Goal: Task Accomplishment & Management: Use online tool/utility

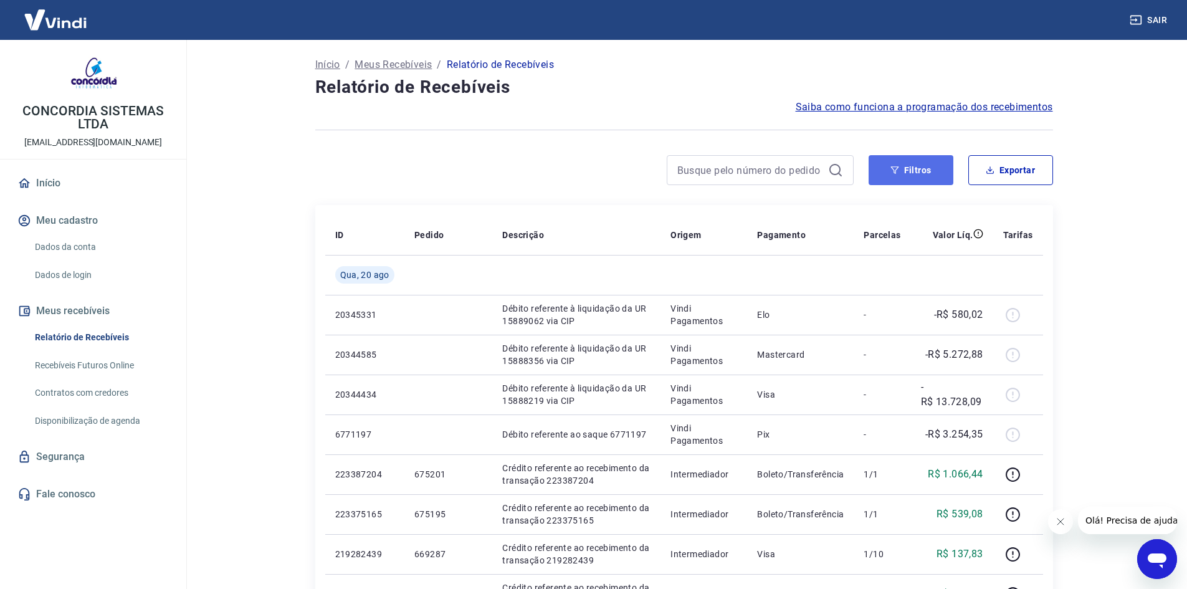
click at [880, 165] on button "Filtros" at bounding box center [910, 170] width 85 height 30
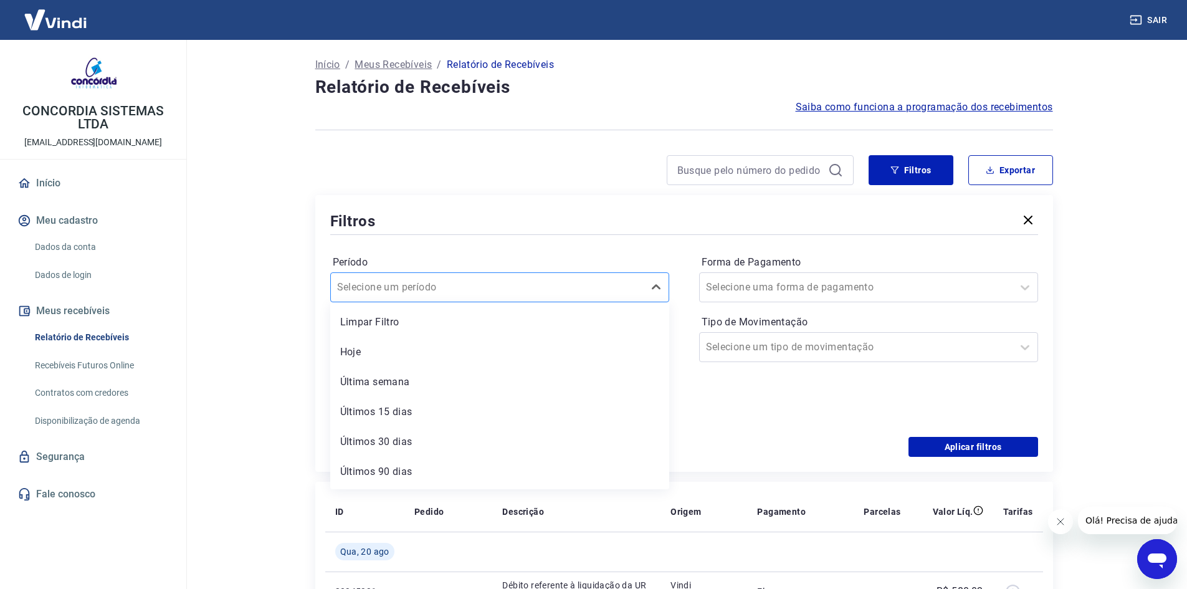
drag, startPoint x: 401, startPoint y: 282, endPoint x: 446, endPoint y: 297, distance: 47.3
click at [401, 283] on input "Período" at bounding box center [400, 287] width 126 height 15
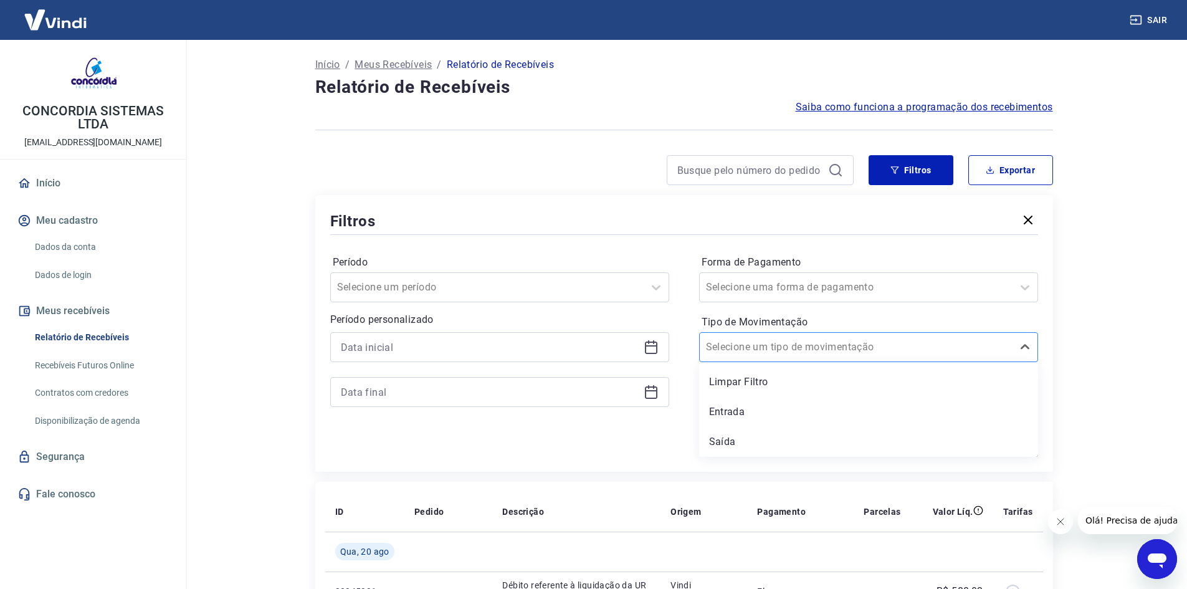
click at [705, 346] on div "Selecione um tipo de movimentação" at bounding box center [856, 347] width 313 height 22
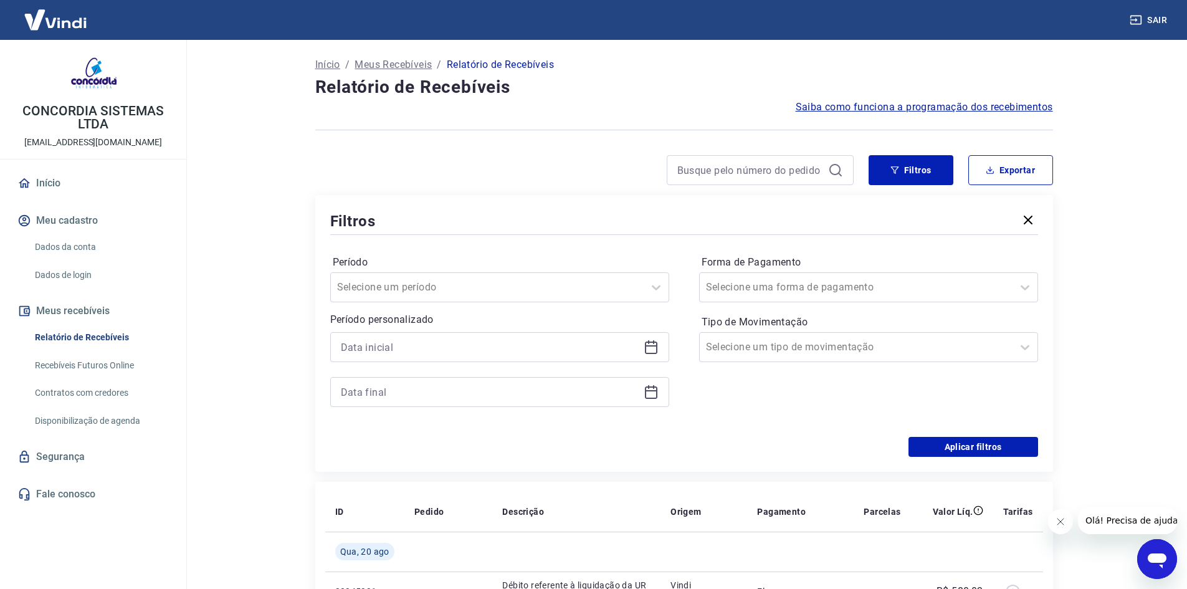
click at [648, 345] on icon at bounding box center [651, 345] width 12 height 1
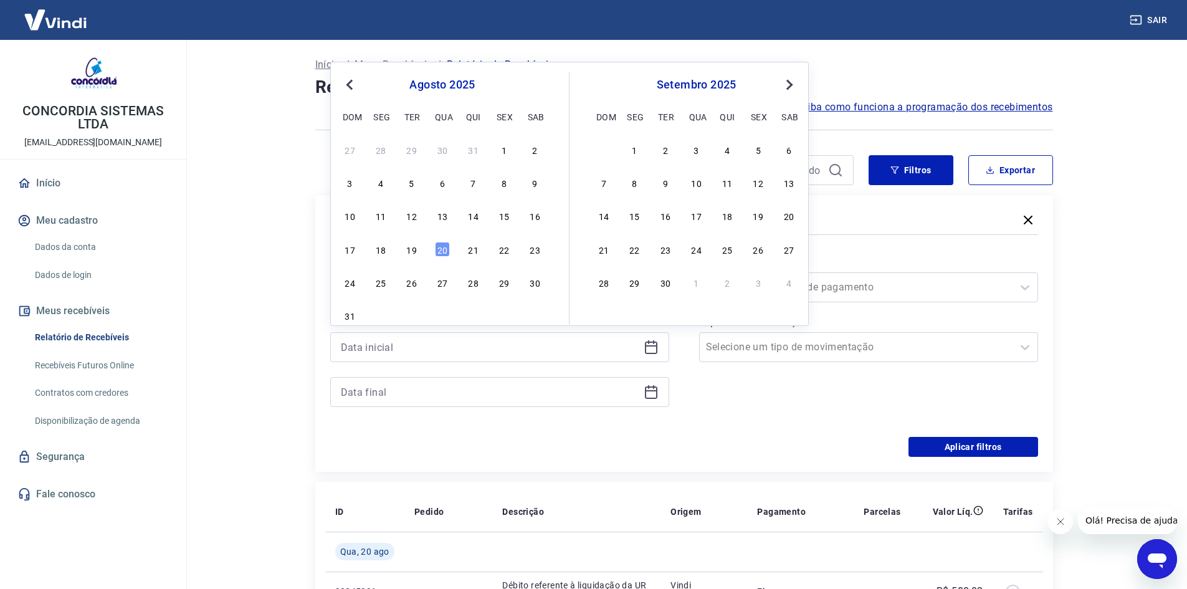
click at [404, 240] on div "17 18 19 20 21 22 23" at bounding box center [442, 249] width 203 height 18
click at [407, 248] on div "19" at bounding box center [411, 249] width 15 height 15
click at [650, 394] on icon at bounding box center [650, 391] width 15 height 15
type input "[DATE]"
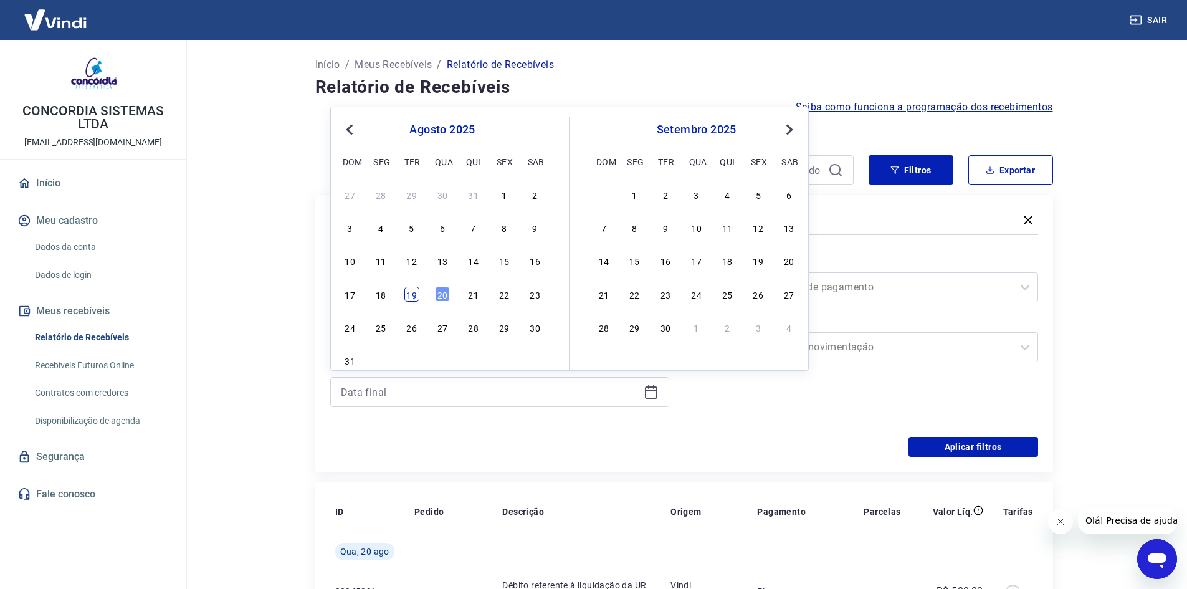
click at [415, 295] on div "19" at bounding box center [411, 294] width 15 height 15
click at [944, 351] on div at bounding box center [856, 346] width 300 height 17
type input "[DATE]"
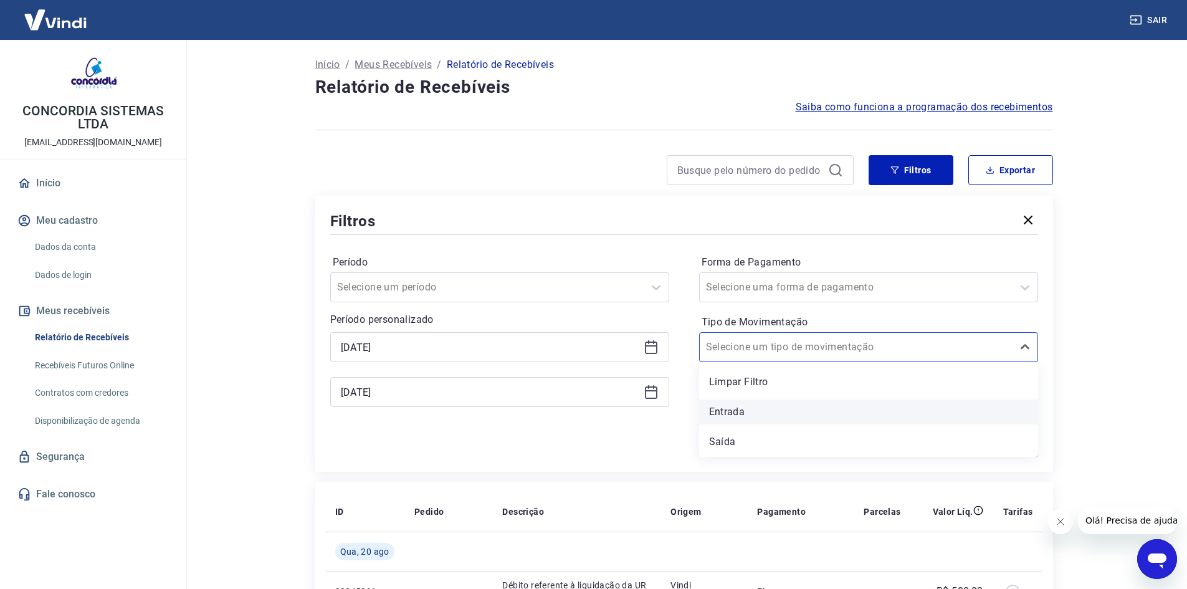
click at [782, 412] on div "Entrada" at bounding box center [868, 411] width 339 height 25
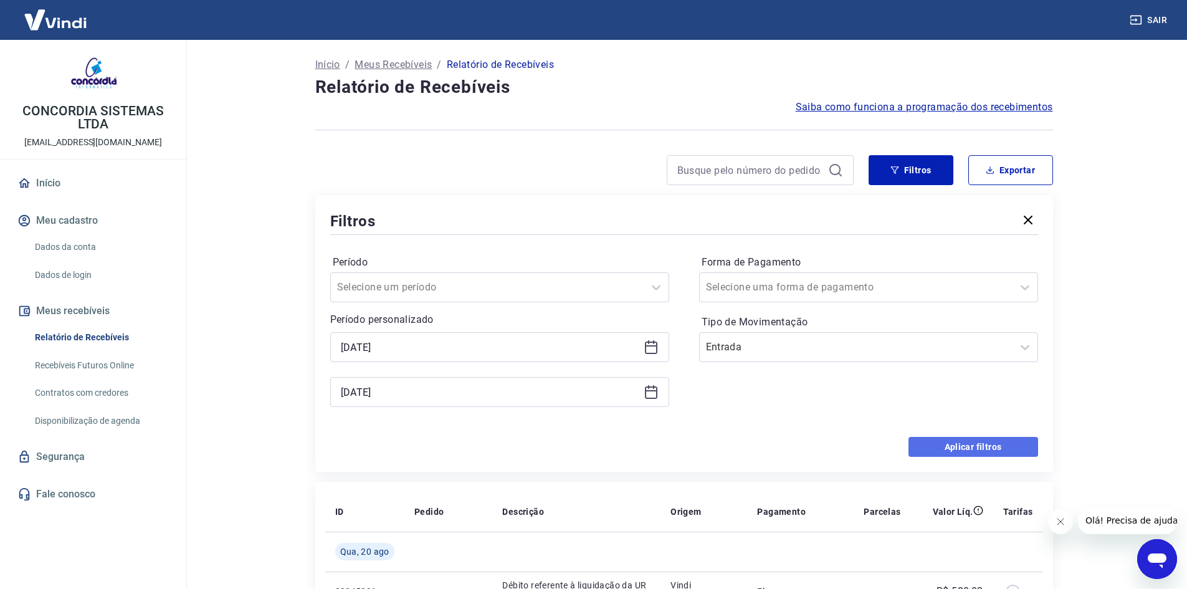
click at [992, 449] on button "Aplicar filtros" at bounding box center [973, 447] width 130 height 20
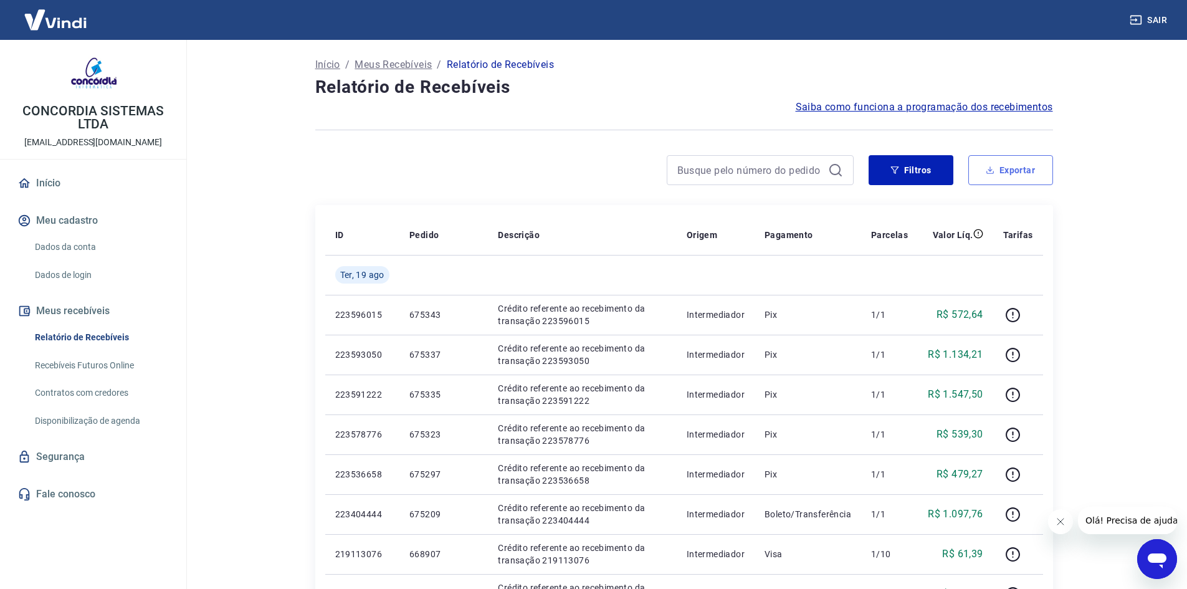
click at [997, 158] on button "Exportar" at bounding box center [1010, 170] width 85 height 30
type input "[DATE]"
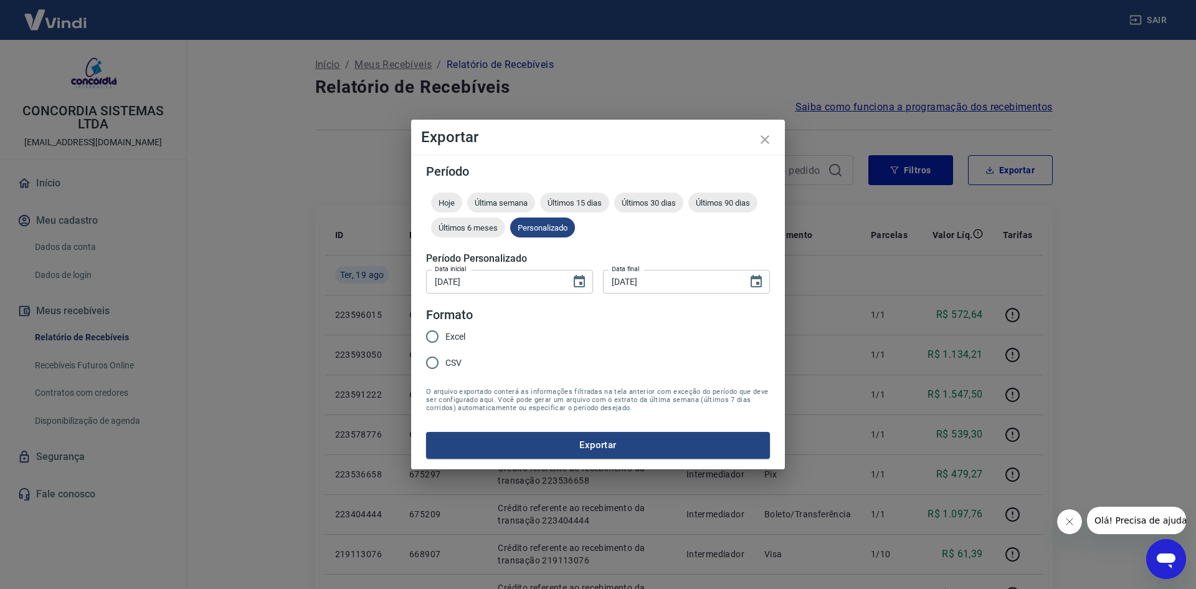
click at [455, 340] on span "Excel" at bounding box center [455, 336] width 20 height 13
click at [445, 340] on input "Excel" at bounding box center [432, 336] width 26 height 26
radio input "true"
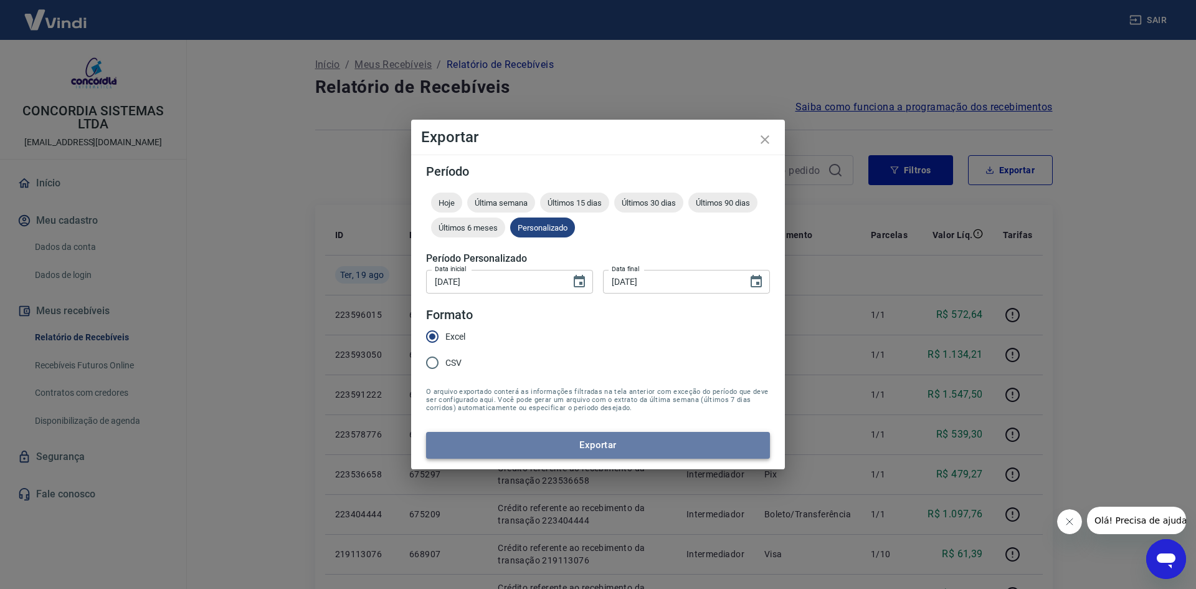
click at [468, 439] on button "Exportar" at bounding box center [598, 445] width 344 height 26
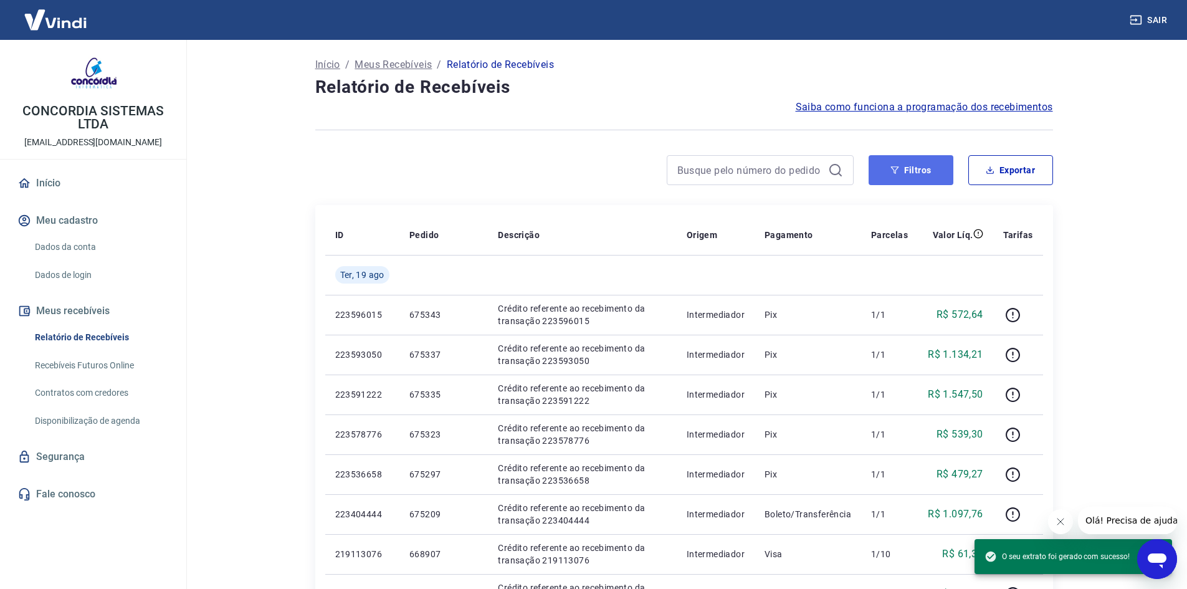
click at [937, 174] on button "Filtros" at bounding box center [910, 170] width 85 height 30
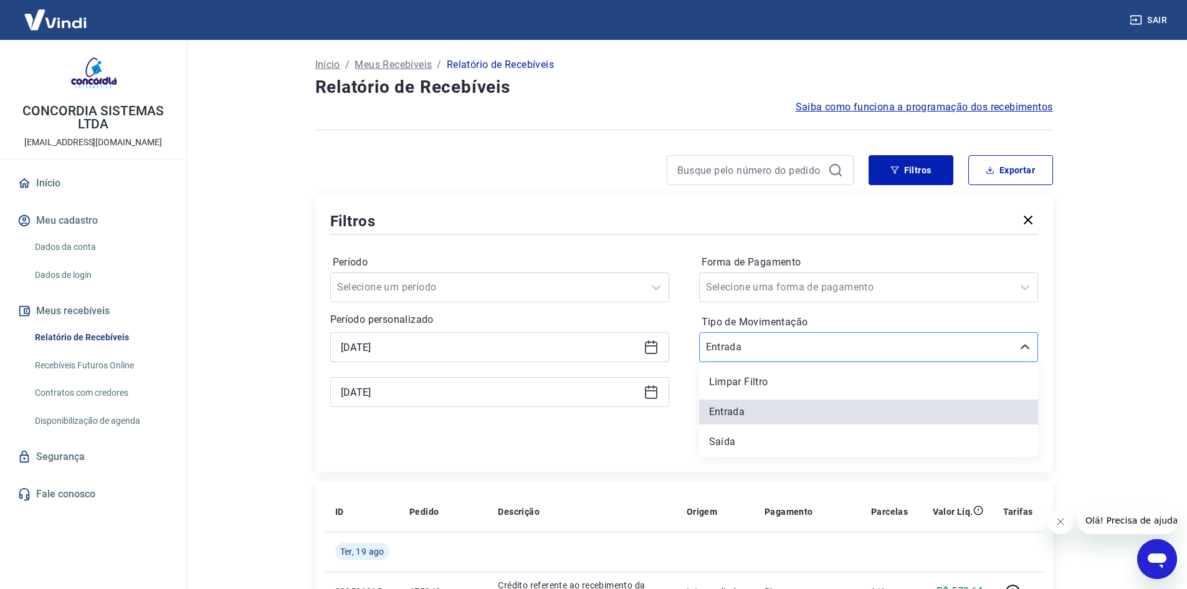
click at [799, 359] on div "Entrada" at bounding box center [868, 347] width 339 height 30
click at [737, 433] on div "Saída" at bounding box center [868, 441] width 339 height 25
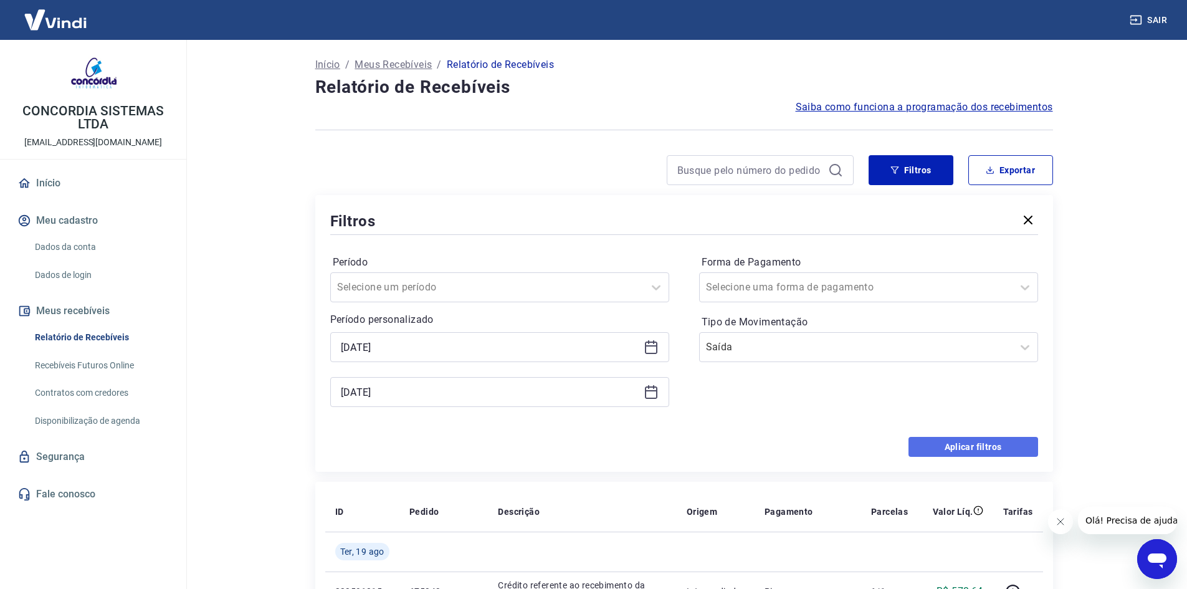
click at [971, 452] on button "Aplicar filtros" at bounding box center [973, 447] width 130 height 20
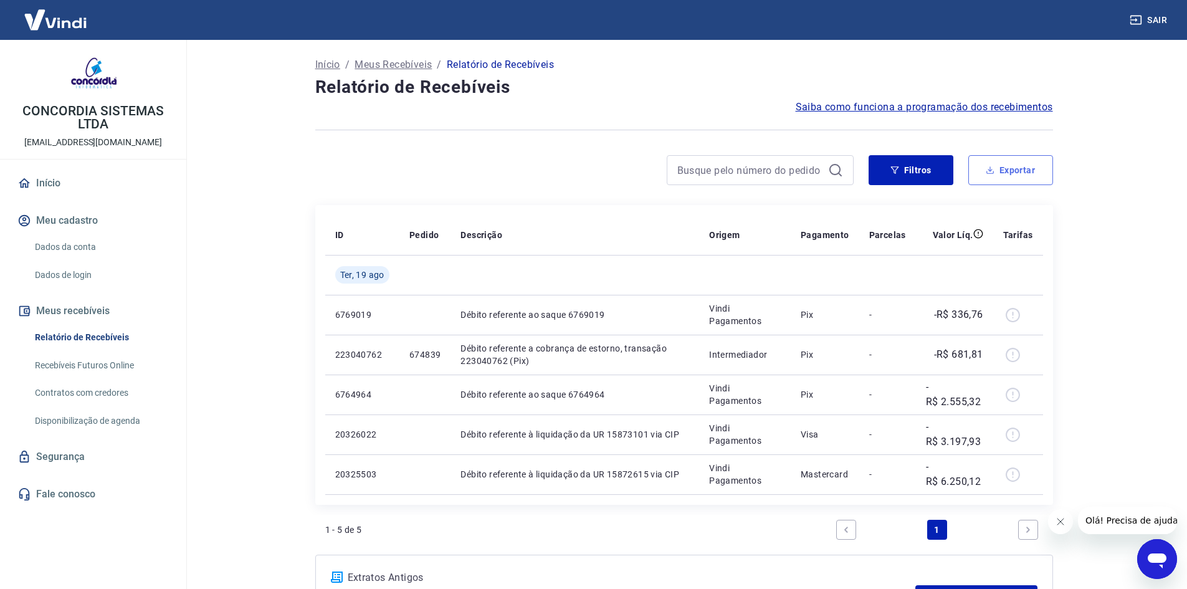
click at [1004, 171] on button "Exportar" at bounding box center [1010, 170] width 85 height 30
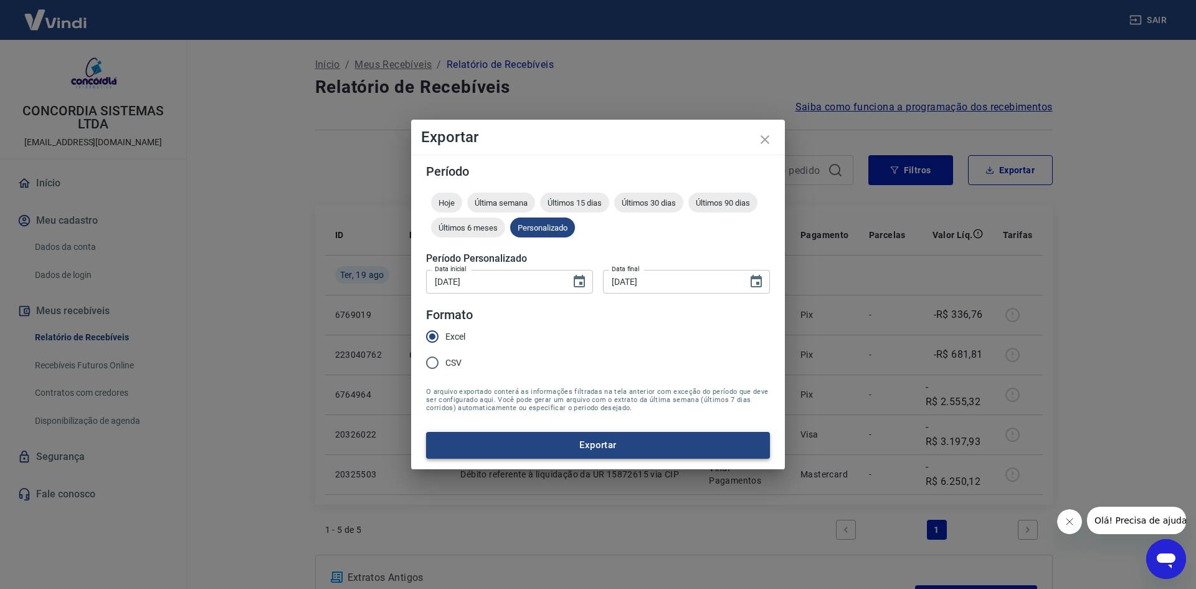
click at [539, 443] on button "Exportar" at bounding box center [598, 445] width 344 height 26
